Goal: Transaction & Acquisition: Obtain resource

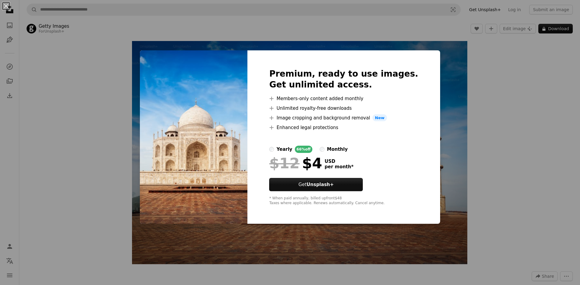
click at [212, 123] on img at bounding box center [194, 137] width 108 height 174
drag, startPoint x: 458, startPoint y: 155, endPoint x: 429, endPoint y: 161, distance: 30.0
click at [458, 155] on div "An X shape Premium, ready to use images. Get unlimited access. A plus sign Memb…" at bounding box center [290, 142] width 580 height 285
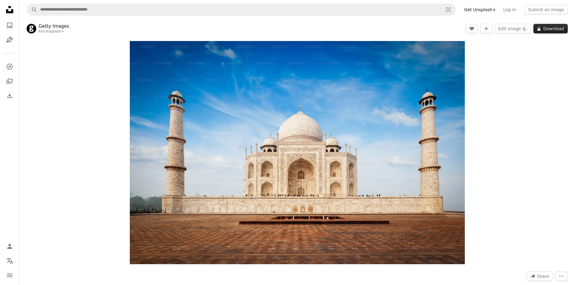
click at [547, 30] on button "A lock Download" at bounding box center [551, 29] width 34 height 10
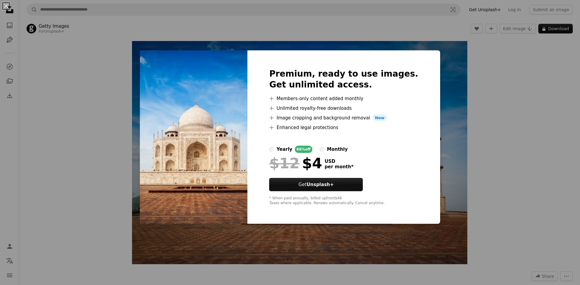
click at [448, 153] on div "An X shape Premium, ready to use images. Get unlimited access. A plus sign Memb…" at bounding box center [290, 142] width 580 height 285
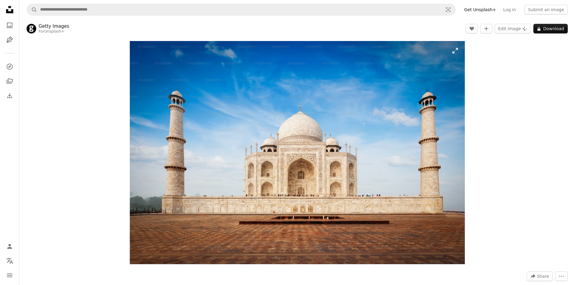
click at [341, 129] on img "Zoom in on this image" at bounding box center [297, 153] width 335 height 224
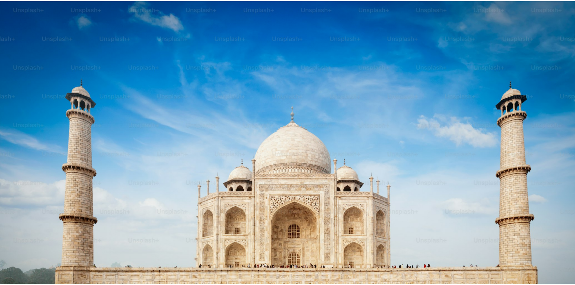
scroll to position [48, 0]
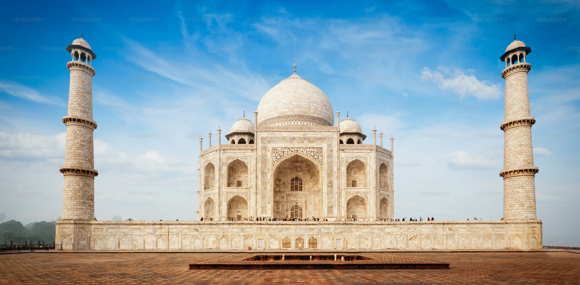
drag, startPoint x: 309, startPoint y: 77, endPoint x: 301, endPoint y: 77, distance: 7.9
click at [309, 77] on img "Zoom out on this image" at bounding box center [290, 145] width 581 height 387
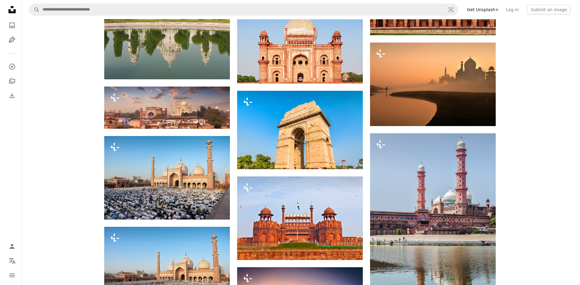
scroll to position [2295, 0]
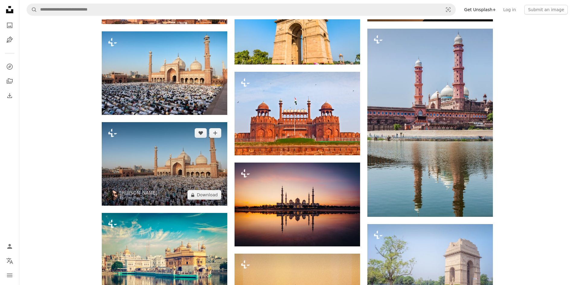
click at [171, 170] on img at bounding box center [165, 164] width 126 height 84
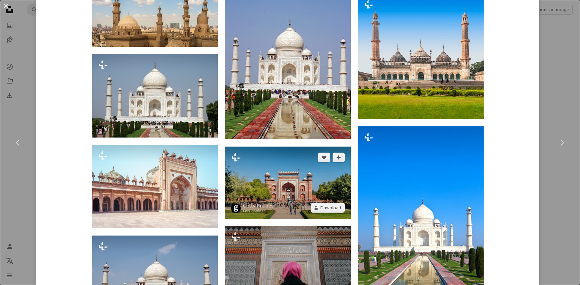
scroll to position [1601, 0]
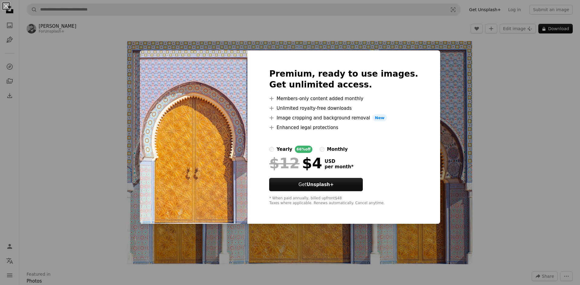
click at [60, 27] on div "An X shape Premium, ready to use images. Get unlimited access. A plus sign Memb…" at bounding box center [290, 142] width 580 height 285
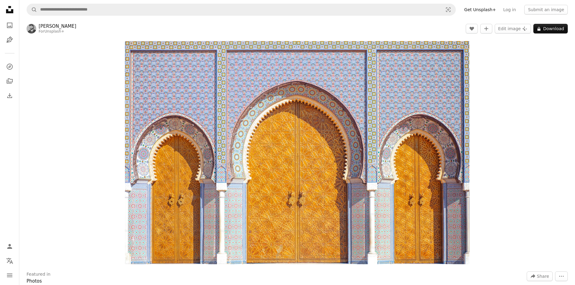
click at [60, 27] on link "Mohamed Nohassi" at bounding box center [58, 26] width 38 height 6
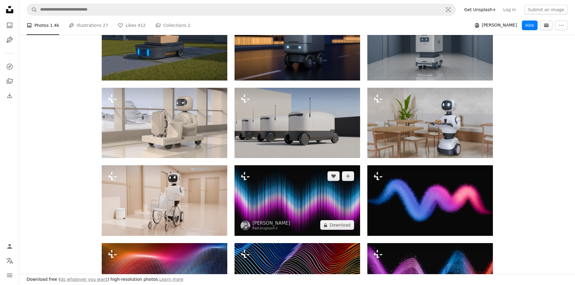
scroll to position [332, 0]
